Goal: Understand process/instructions

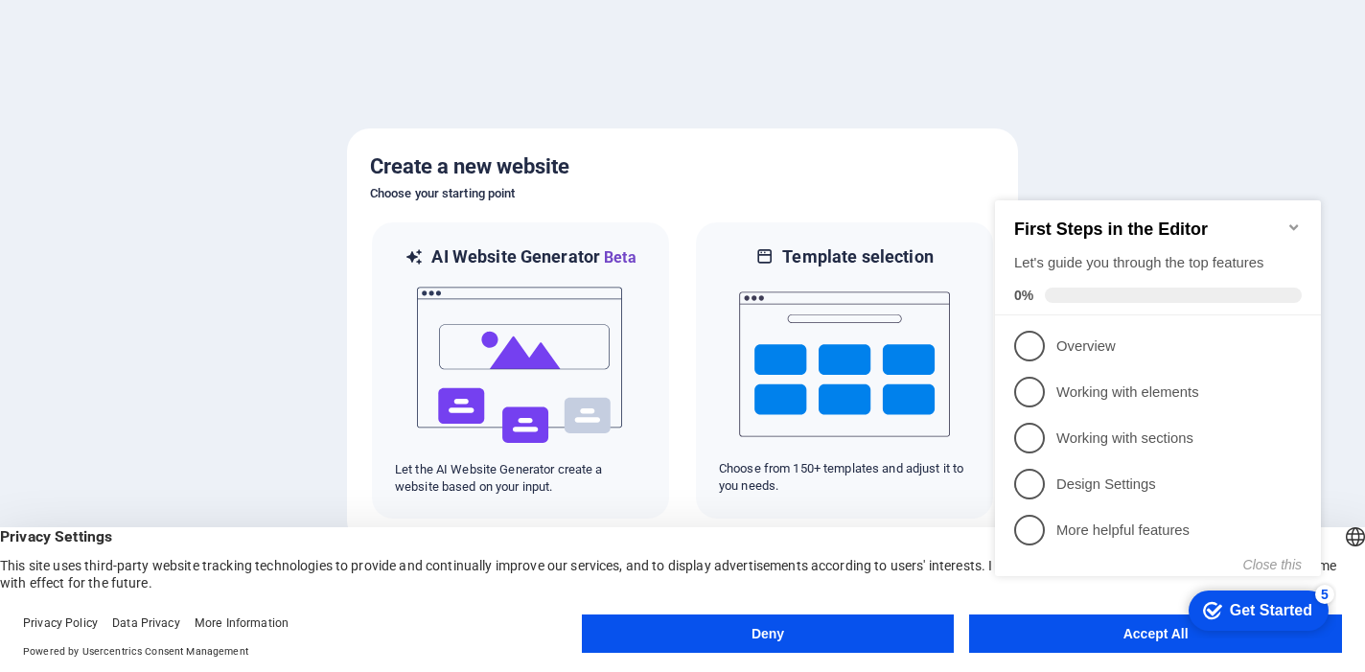
click at [1018, 626] on div "checkmark Get Started 5 First Steps in the Editor Let's guide you through the t…" at bounding box center [1162, 406] width 349 height 466
click at [1029, 641] on appcues-checklist "Contextual help checklist present on screen" at bounding box center [1162, 408] width 349 height 471
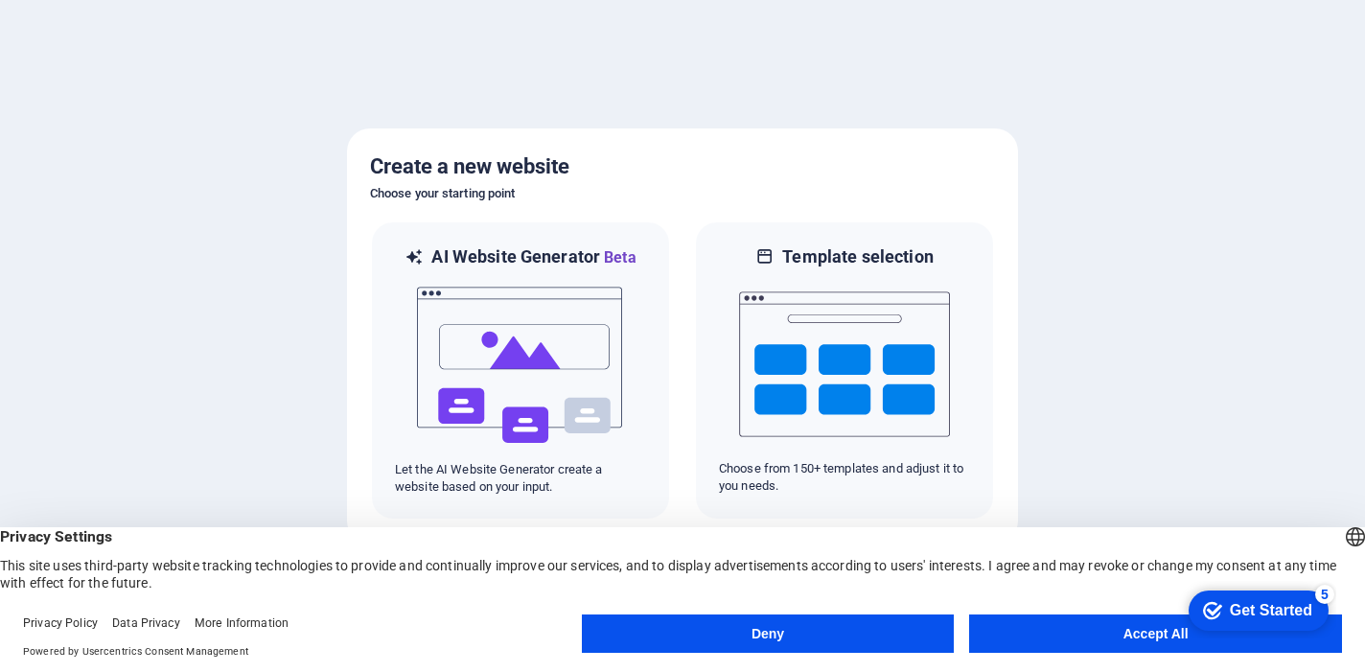
click at [1174, 641] on appcues-checklist "Contextual help checklist present on screen" at bounding box center [1255, 612] width 163 height 62
click at [1096, 627] on button "Accept All" at bounding box center [1155, 634] width 373 height 38
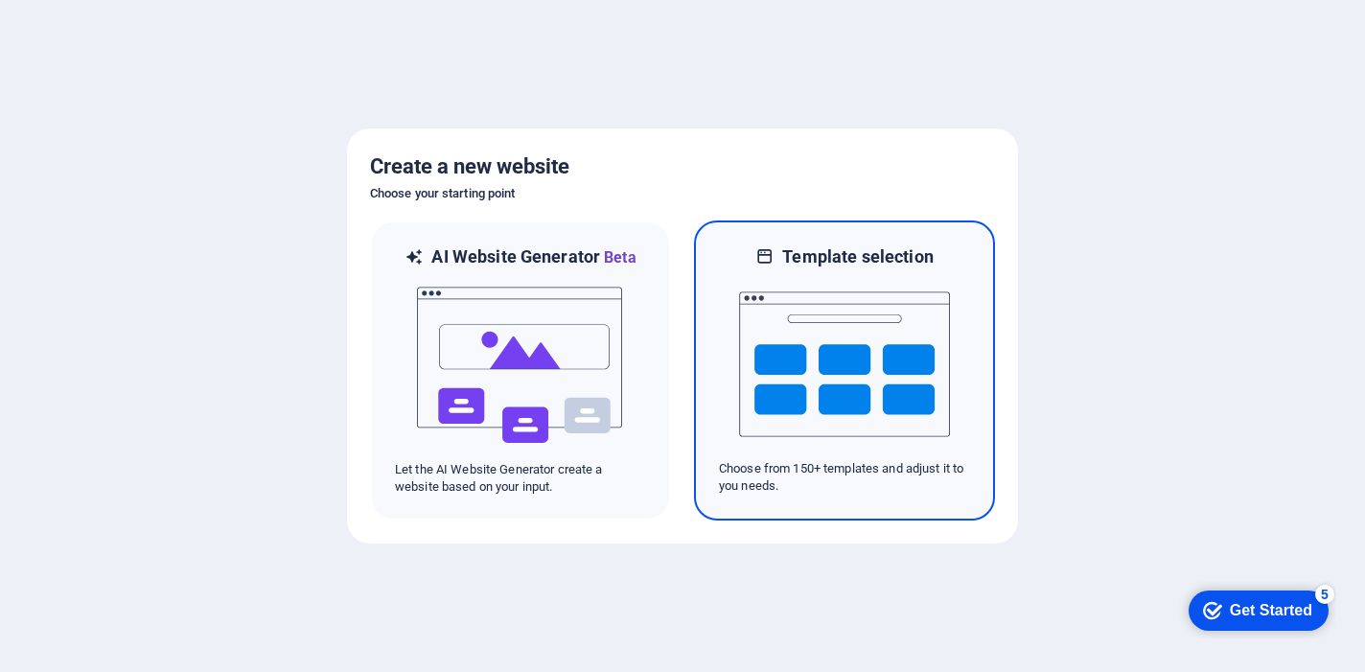
click at [845, 390] on img at bounding box center [844, 364] width 211 height 192
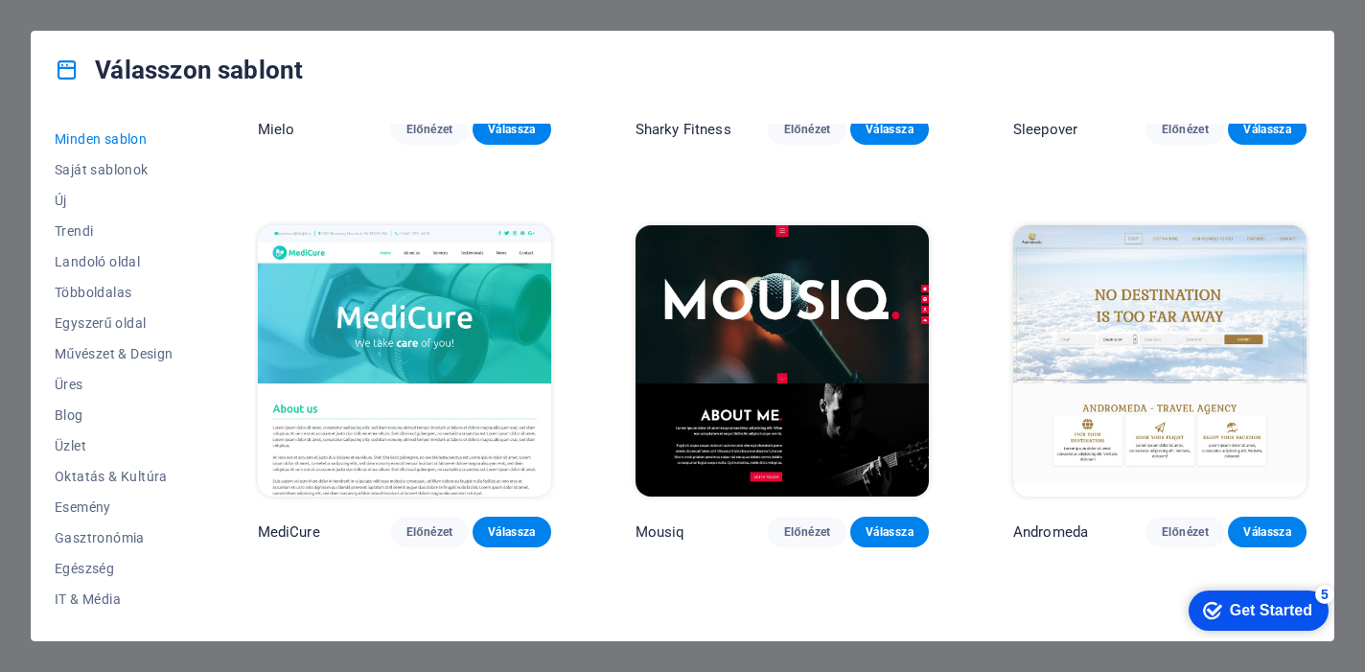
scroll to position [12742, 0]
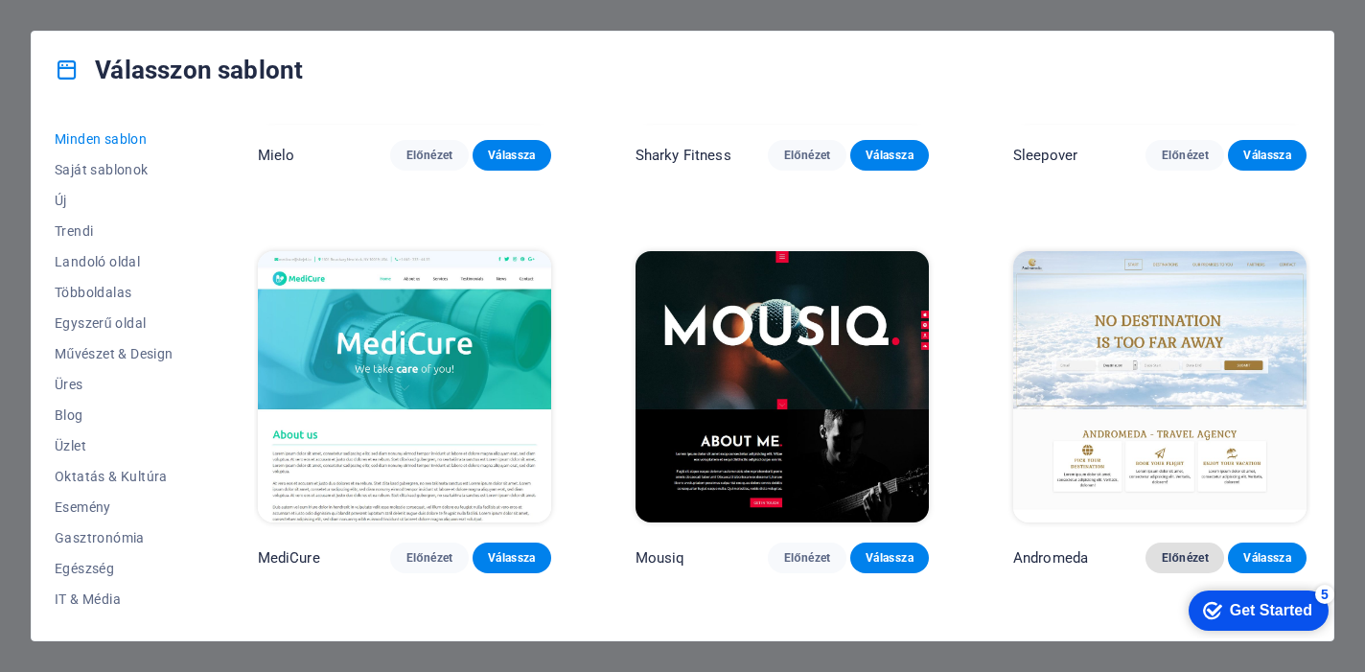
click at [1176, 550] on span "Előnézet" at bounding box center [1185, 557] width 48 height 15
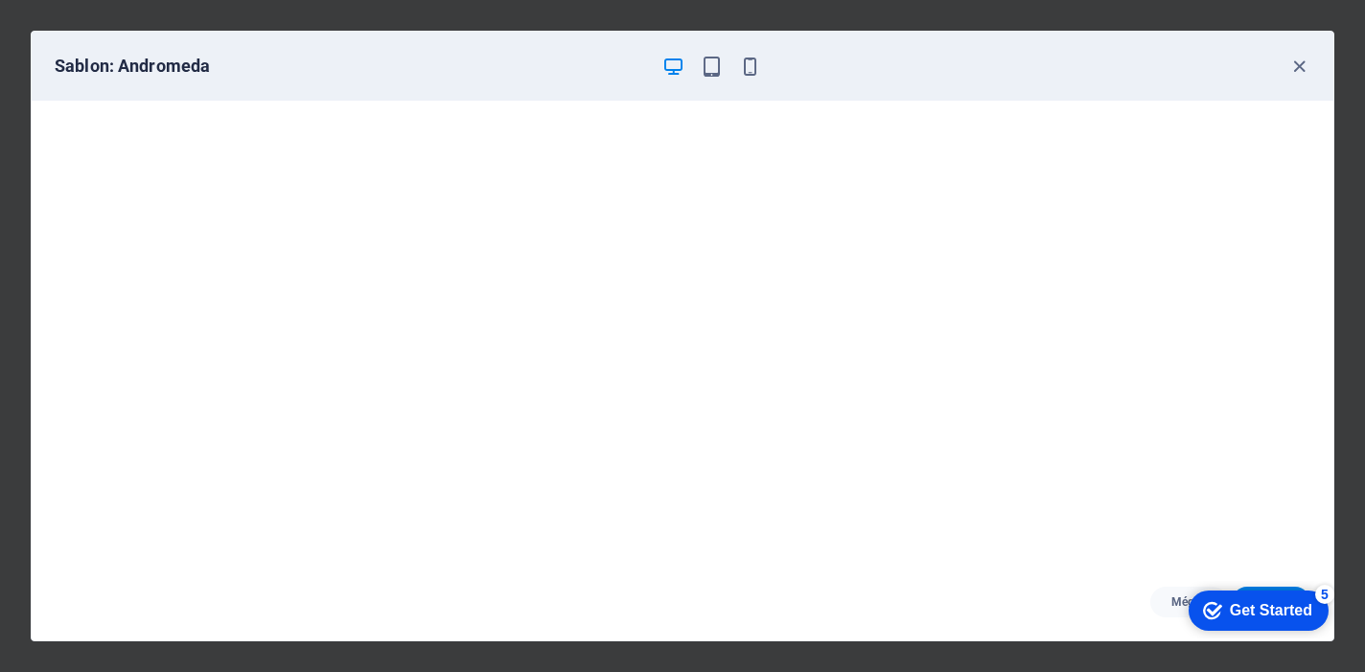
scroll to position [4, 0]
click at [713, 72] on icon "button" at bounding box center [712, 67] width 22 height 22
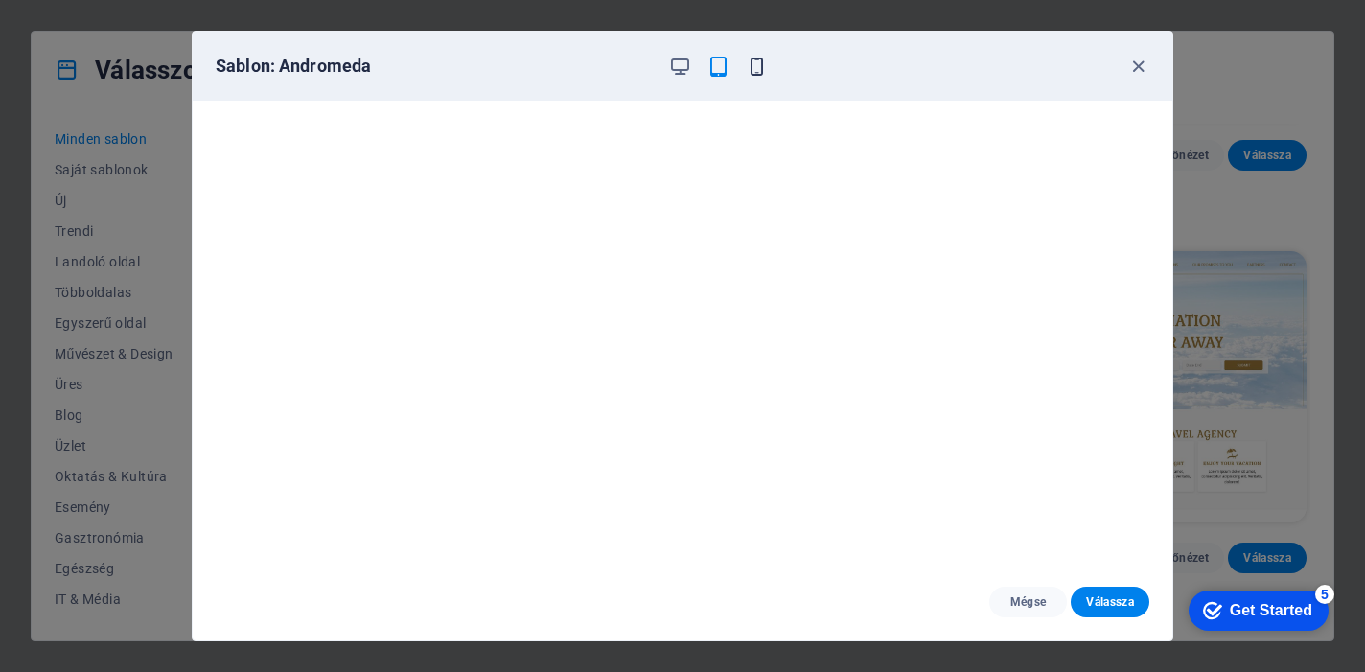
click at [757, 62] on icon "button" at bounding box center [757, 67] width 22 height 22
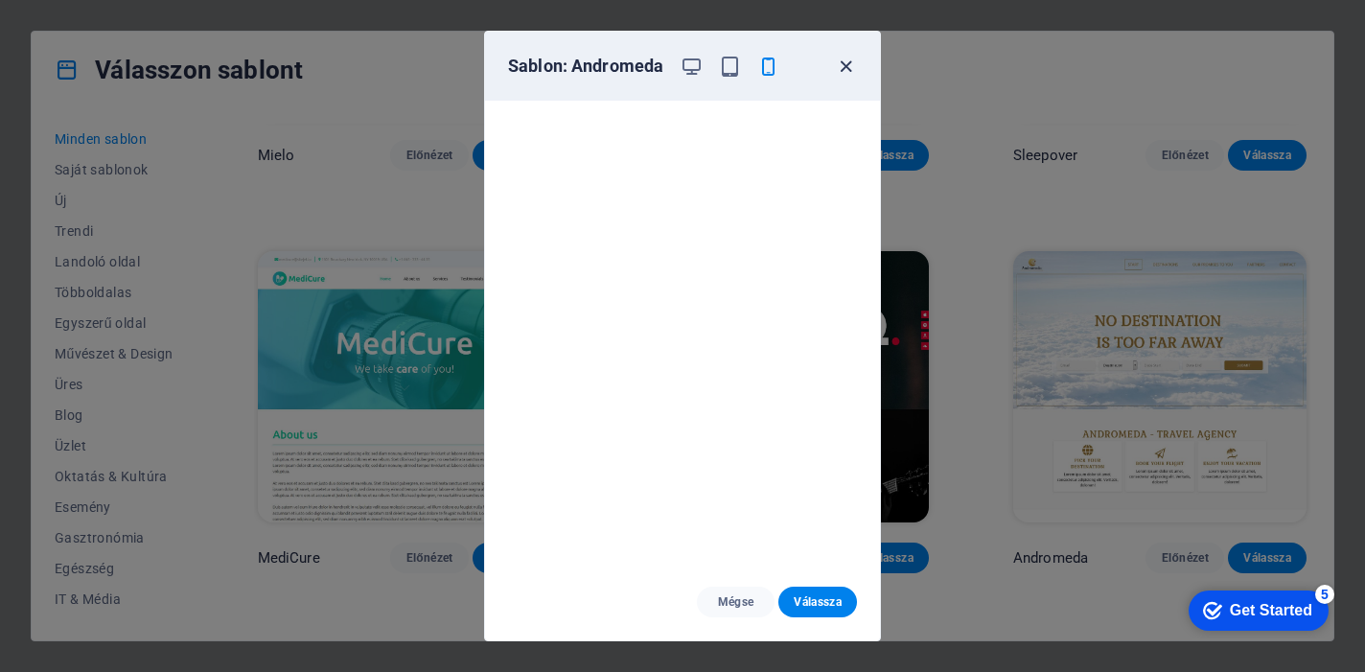
click at [842, 71] on icon "button" at bounding box center [846, 67] width 22 height 22
